Goal: Register for event/course

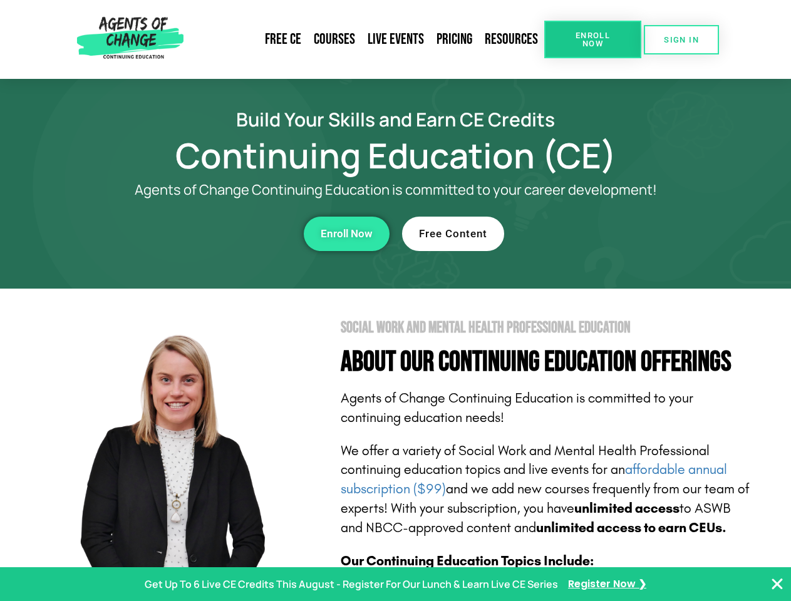
click at [395, 301] on section "Social Work and Mental Health Professional Education About Our Continuing Educa…" at bounding box center [395, 552] width 791 height 526
click at [592, 39] on span "Enroll Now" at bounding box center [592, 39] width 57 height 16
click at [681, 39] on span "SIGN IN" at bounding box center [681, 40] width 35 height 8
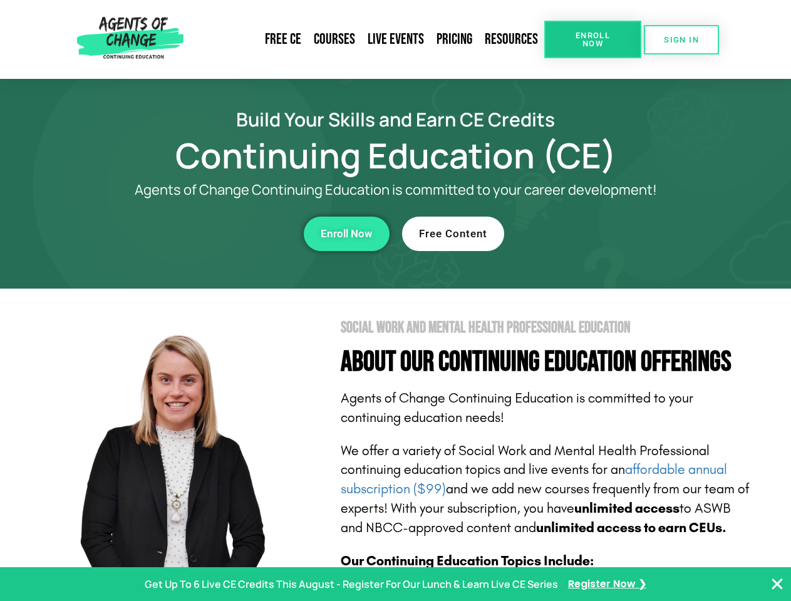
click at [217, 234] on div "Enroll Now" at bounding box center [217, 234] width 344 height 34
click at [346, 234] on span "Enroll Now" at bounding box center [347, 234] width 52 height 11
click at [574, 234] on div "Free Content" at bounding box center [574, 234] width 344 height 34
